Goal: Obtain resource: Download file/media

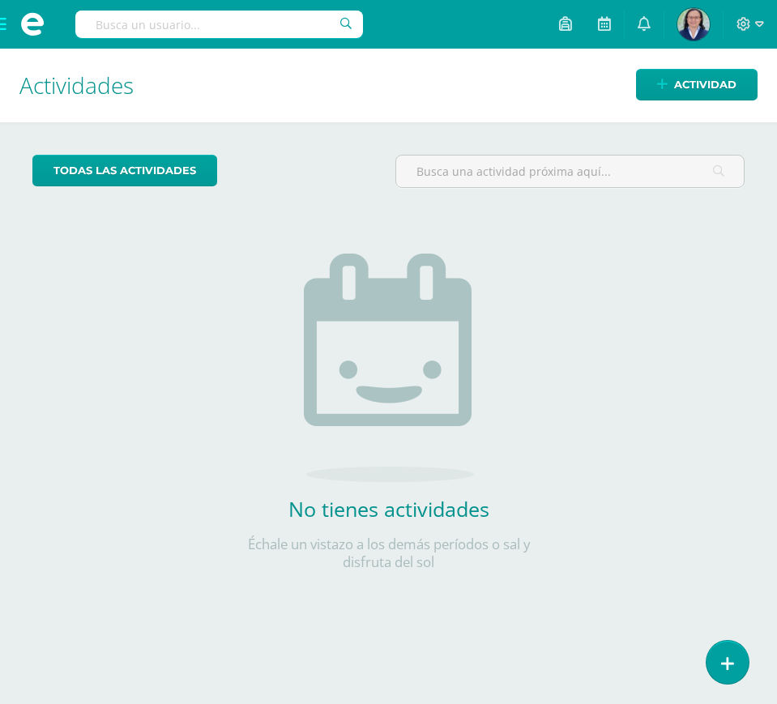
click at [1, 23] on span at bounding box center [32, 24] width 65 height 49
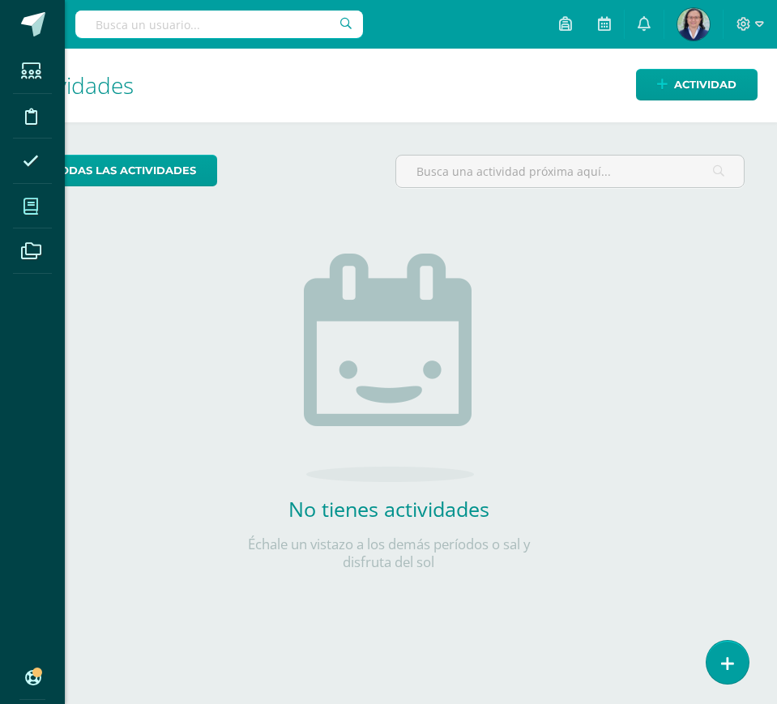
click at [32, 207] on icon at bounding box center [30, 206] width 15 height 16
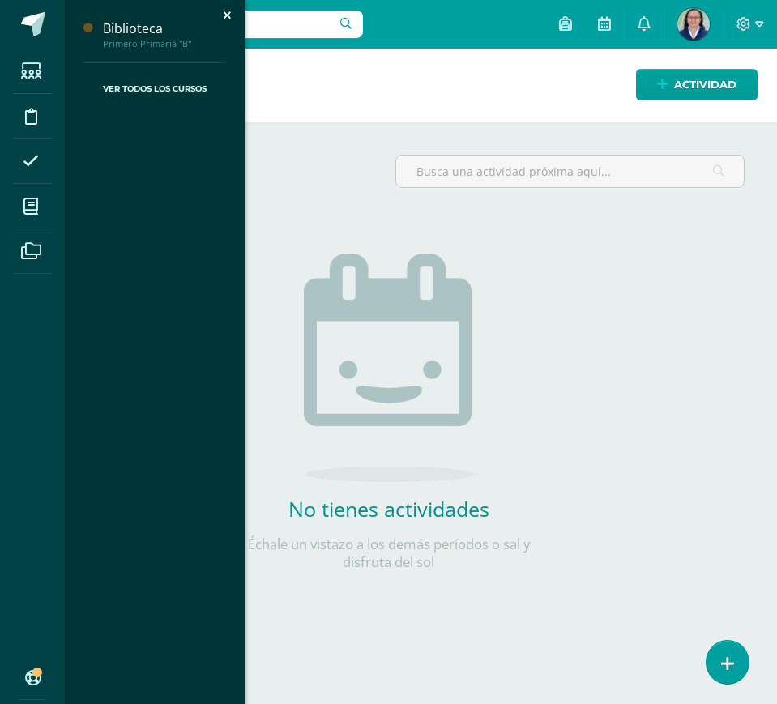
click at [175, 83] on link "Ver Todos los Cursos" at bounding box center [154, 89] width 143 height 52
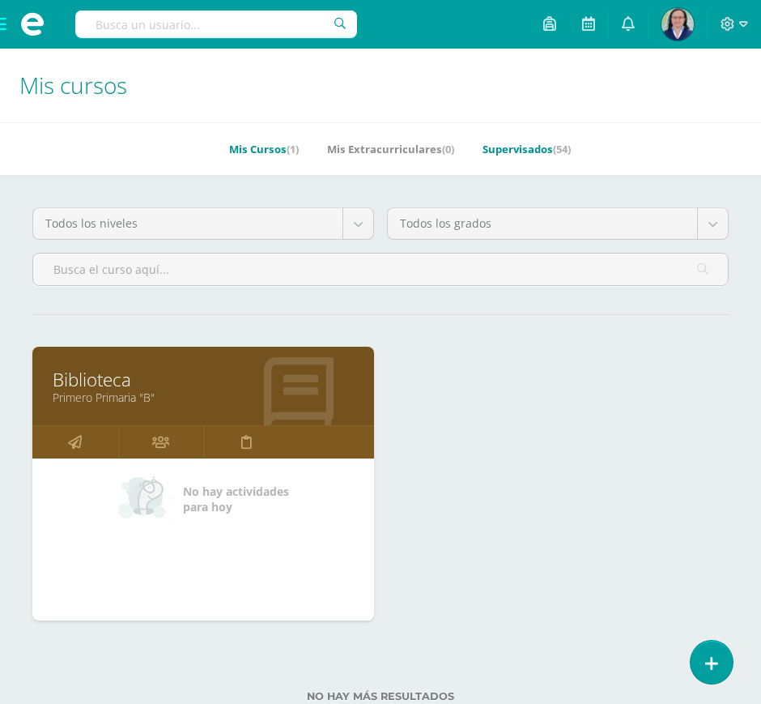
click at [537, 143] on link "Supervisados (54)" at bounding box center [527, 149] width 88 height 26
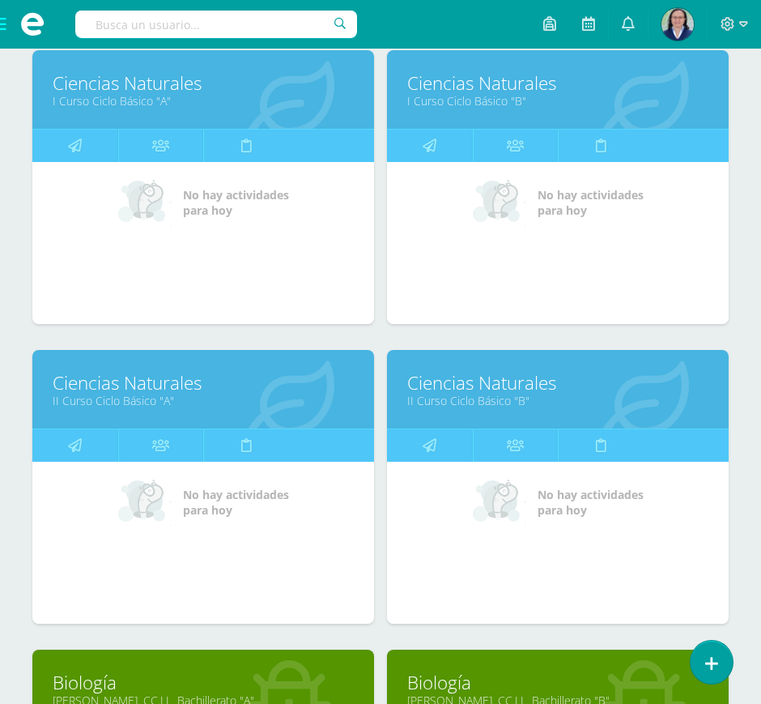
scroll to position [3305, 0]
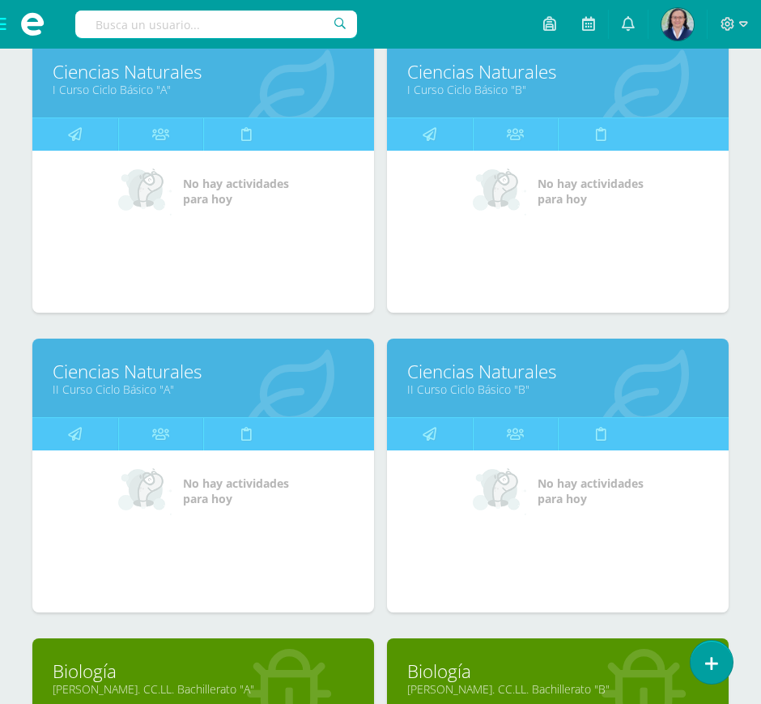
click at [465, 377] on link "Ciencias Naturales" at bounding box center [557, 371] width 301 height 25
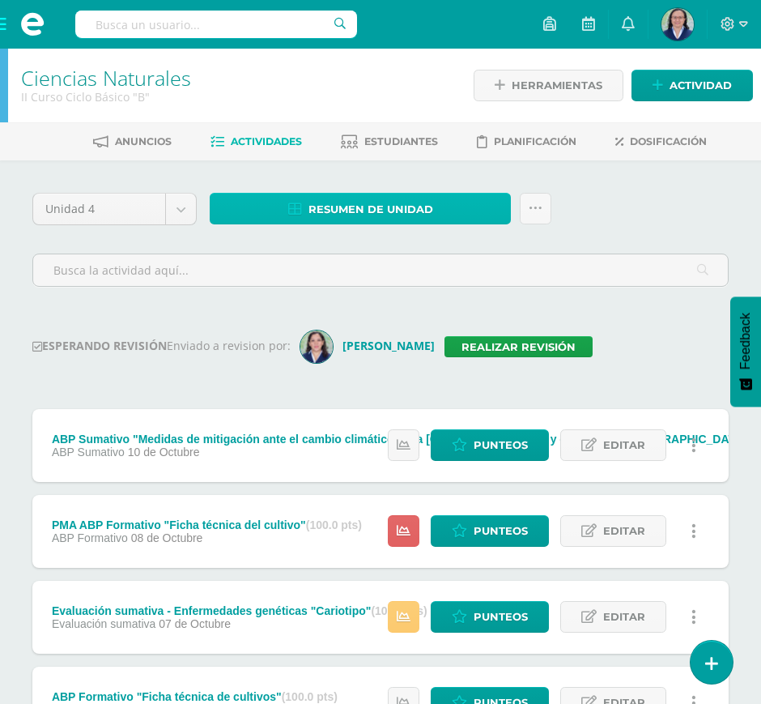
click at [444, 213] on link "Resumen de unidad" at bounding box center [360, 209] width 301 height 32
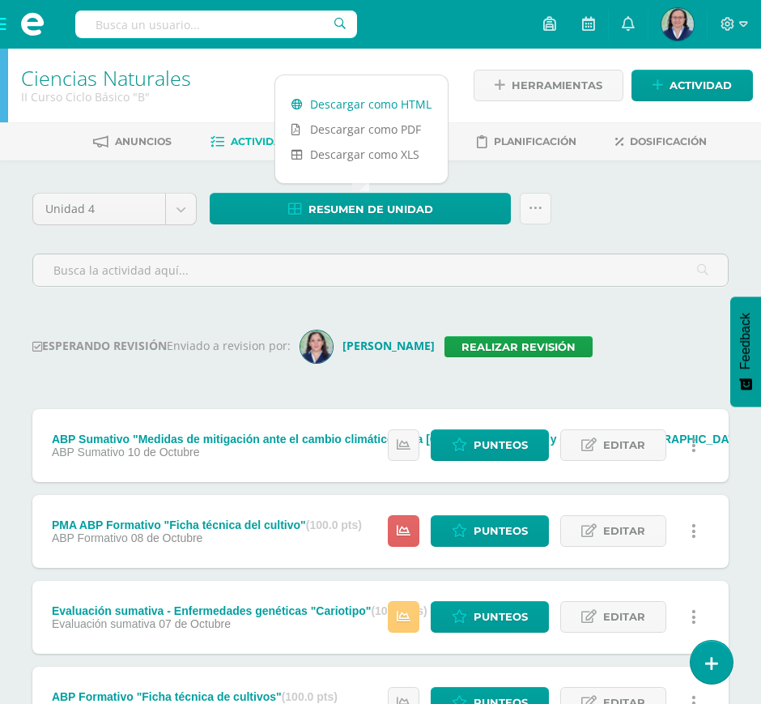
click at [377, 107] on link "Descargar como HTML" at bounding box center [361, 104] width 173 height 25
